Goal: Information Seeking & Learning: Learn about a topic

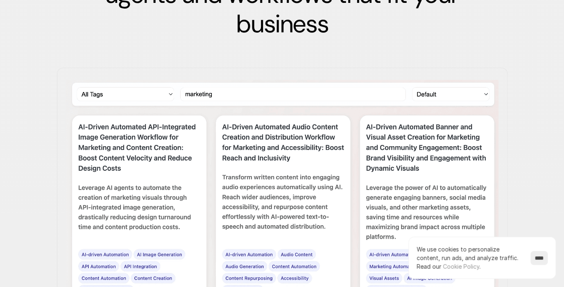
scroll to position [1245, 0]
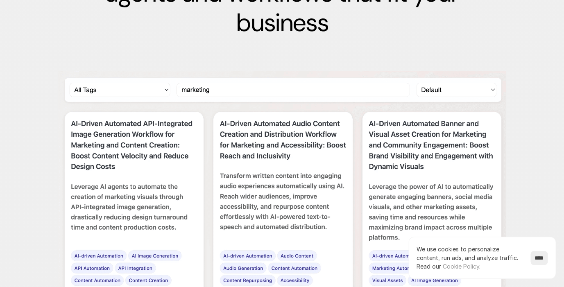
click at [228, 113] on img at bounding box center [282, 197] width 450 height 252
click at [157, 118] on img at bounding box center [282, 197] width 450 height 252
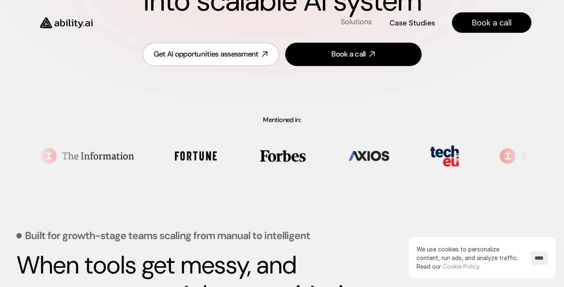
scroll to position [0, 0]
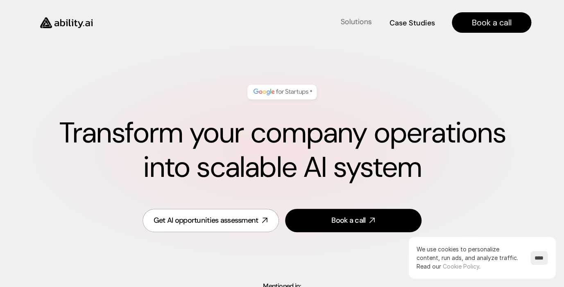
click at [361, 27] on h4 "Solutions" at bounding box center [356, 22] width 31 height 10
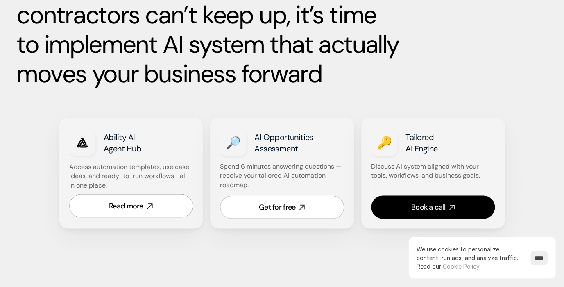
scroll to position [446, 0]
click at [106, 153] on strong "Ability AI Agent Hub" at bounding box center [123, 142] width 38 height 22
click at [107, 153] on strong "Ability AI Agent Hub" at bounding box center [123, 142] width 38 height 22
click at [108, 153] on strong "Ability AI Agent Hub" at bounding box center [123, 142] width 38 height 22
drag, startPoint x: 128, startPoint y: 166, endPoint x: 147, endPoint y: 174, distance: 20.8
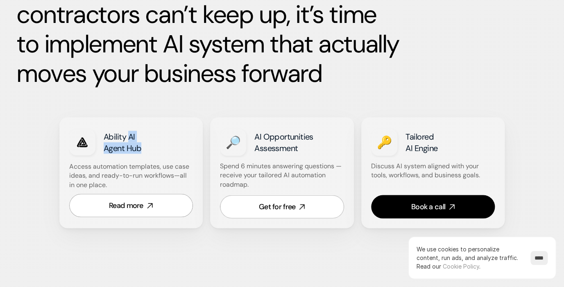
click at [147, 154] on h3 "Ability AI Agent Hub" at bounding box center [146, 142] width 84 height 23
copy strong "AI Agent Hub"
click at [99, 189] on p "Access automation templates, use case ideas, and ready-to-run workflows—all in …" at bounding box center [130, 175] width 123 height 27
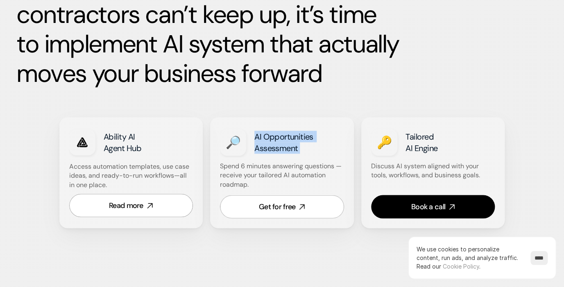
drag, startPoint x: 256, startPoint y: 166, endPoint x: 299, endPoint y: 175, distance: 44.8
click at [299, 165] on h3 "AI Opportunities Assessment" at bounding box center [296, 148] width 84 height 34
copy strong "AI Opportunities Assessment"
click at [246, 188] on strong "Spend 6 minutes answering questions — receive your tailored AI automation roadm…" at bounding box center [281, 174] width 123 height 27
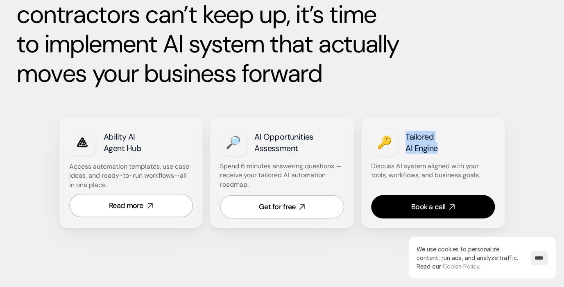
drag, startPoint x: 406, startPoint y: 166, endPoint x: 438, endPoint y: 177, distance: 33.9
click at [438, 165] on h3 "Tailored AI Engine" at bounding box center [447, 148] width 84 height 34
copy h3 "Tailored AI Engine"
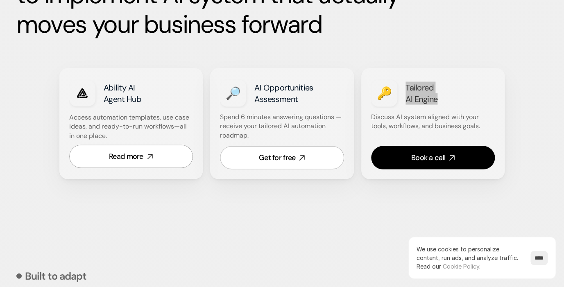
scroll to position [496, 0]
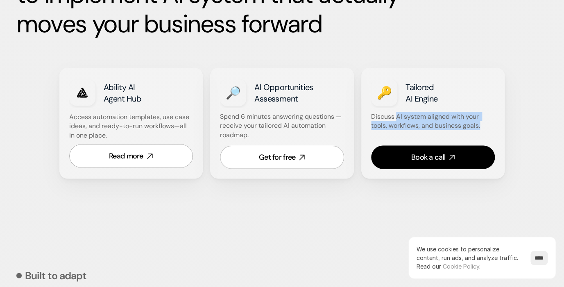
drag, startPoint x: 396, startPoint y: 145, endPoint x: 483, endPoint y: 154, distance: 87.3
click at [485, 130] on p "Discuss AI system aligned with your tools, workflows, and business goals." at bounding box center [432, 121] width 123 height 18
copy p "AI system aligned with your tools, workflows, and business goals."
